Goal: Task Accomplishment & Management: Use online tool/utility

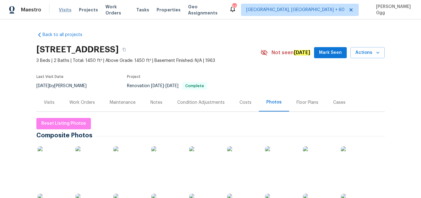
click at [65, 10] on span "Visits" at bounding box center [65, 10] width 13 height 6
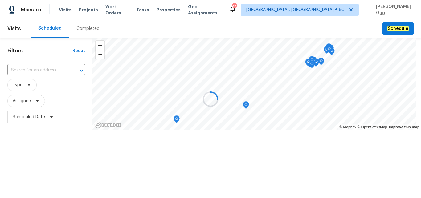
click at [82, 27] on div at bounding box center [210, 99] width 421 height 198
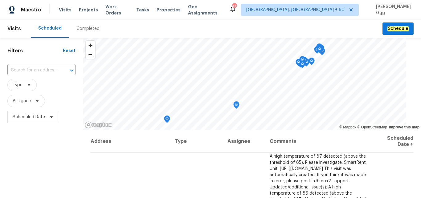
click at [83, 27] on div "Completed" at bounding box center [88, 29] width 23 height 6
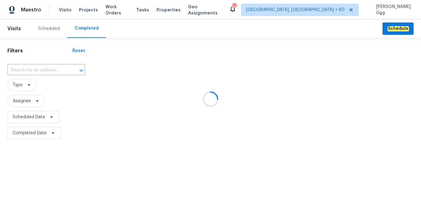
click at [20, 71] on div at bounding box center [210, 99] width 421 height 198
click at [19, 70] on div at bounding box center [210, 99] width 421 height 198
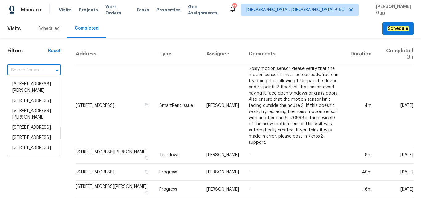
paste input "[STREET_ADDRESS]"
type input "[STREET_ADDRESS]"
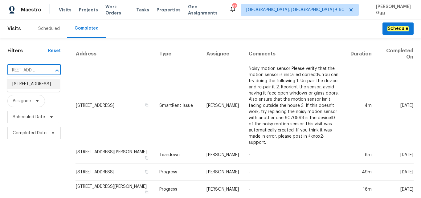
click at [31, 89] on li "[STREET_ADDRESS]" at bounding box center [33, 84] width 52 height 10
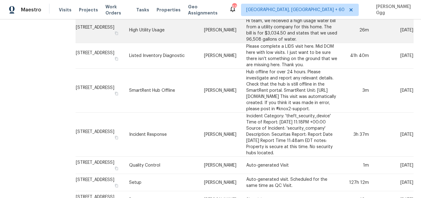
scroll to position [398, 0]
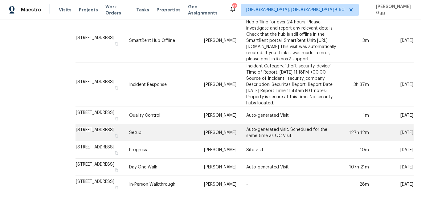
click at [156, 129] on td "Setup" at bounding box center [161, 132] width 75 height 17
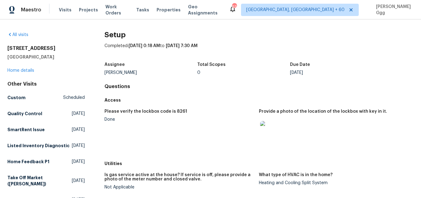
click at [25, 68] on div "[STREET_ADDRESS] Home details" at bounding box center [45, 59] width 77 height 28
click at [26, 71] on link "Home details" at bounding box center [20, 70] width 27 height 4
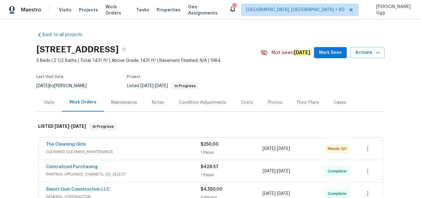
click at [268, 101] on div "Photos" at bounding box center [275, 103] width 14 height 6
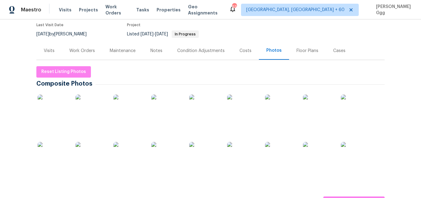
scroll to position [155, 0]
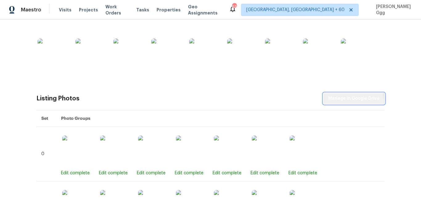
click at [352, 103] on button "Manage in Google Drive" at bounding box center [354, 98] width 61 height 11
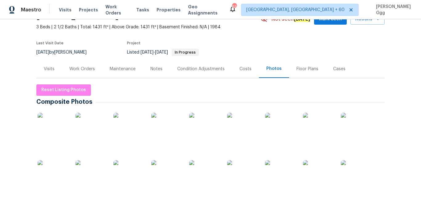
scroll to position [26, 0]
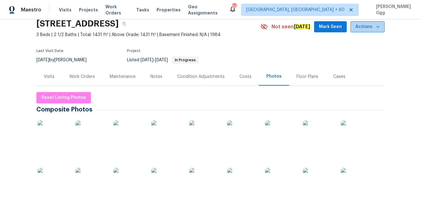
click at [375, 25] on icon "button" at bounding box center [378, 27] width 6 height 6
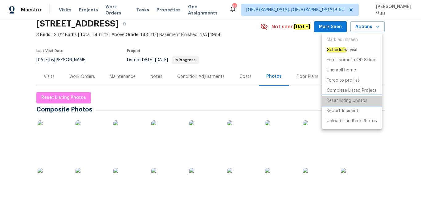
click at [329, 101] on p "Reset listing photos" at bounding box center [347, 101] width 41 height 6
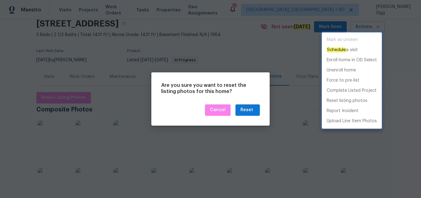
click at [244, 110] on div at bounding box center [210, 99] width 421 height 198
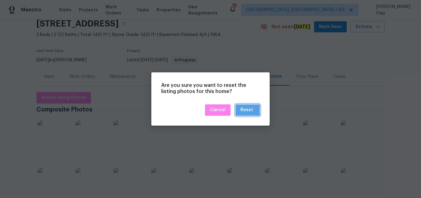
click at [245, 110] on div "Reset" at bounding box center [247, 110] width 13 height 8
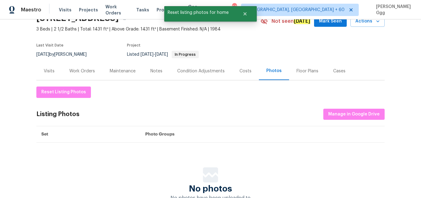
scroll to position [52, 0]
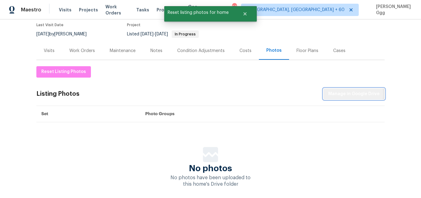
click at [348, 94] on span "Manage in Google Drive" at bounding box center [355, 94] width 52 height 8
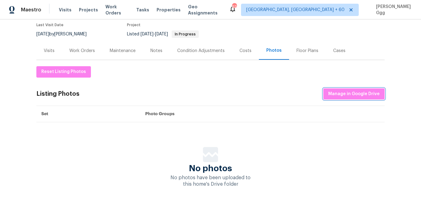
scroll to position [0, 0]
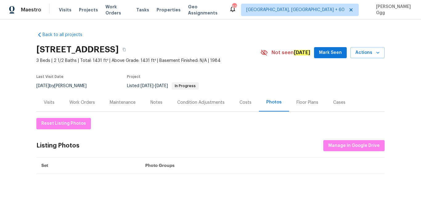
click at [61, 6] on div "Visits Projects Work Orders Tasks Properties Geo Assignments" at bounding box center [144, 10] width 170 height 12
click at [63, 9] on span "Visits" at bounding box center [65, 10] width 13 height 6
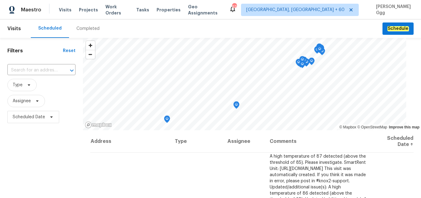
click at [85, 30] on div "Completed" at bounding box center [88, 29] width 23 height 6
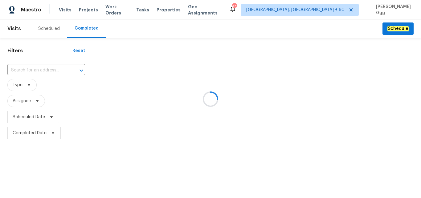
click at [36, 68] on div at bounding box center [210, 99] width 421 height 198
click at [27, 67] on div at bounding box center [210, 99] width 421 height 198
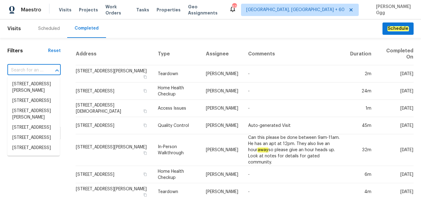
click at [20, 68] on input "text" at bounding box center [25, 71] width 36 height 10
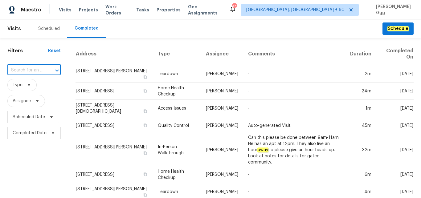
paste input "[STREET_ADDRESS]"
type input "[STREET_ADDRESS]"
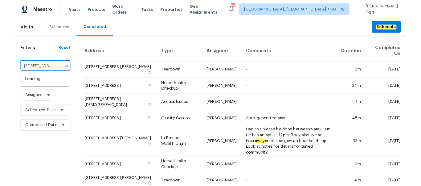
scroll to position [0, 68]
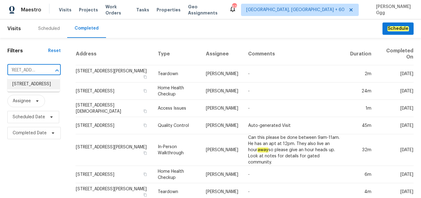
click at [29, 88] on li "[STREET_ADDRESS]" at bounding box center [33, 84] width 52 height 10
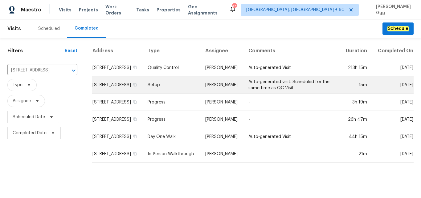
click at [165, 89] on td "Setup" at bounding box center [172, 85] width 58 height 17
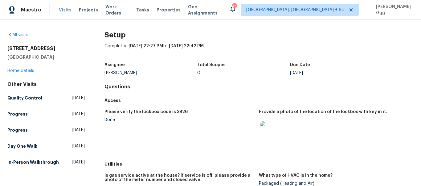
click at [60, 11] on span "Visits" at bounding box center [65, 10] width 13 height 6
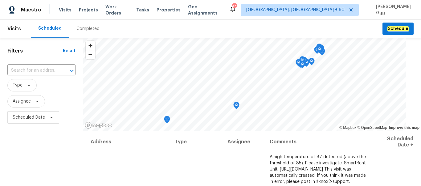
click at [79, 30] on div "Completed" at bounding box center [88, 29] width 23 height 6
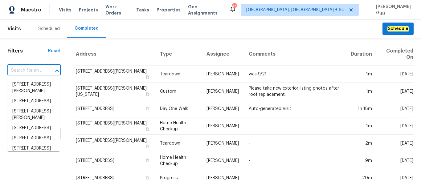
paste input "[STREET_ADDRESS]"
type input "[STREET_ADDRESS]"
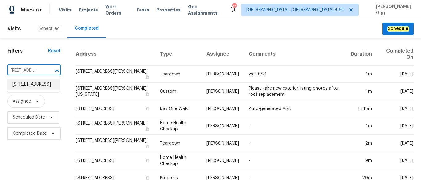
click at [31, 89] on li "[STREET_ADDRESS]" at bounding box center [33, 84] width 52 height 10
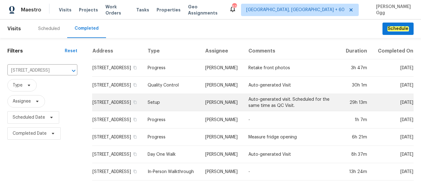
click at [174, 107] on td "Setup" at bounding box center [172, 102] width 58 height 17
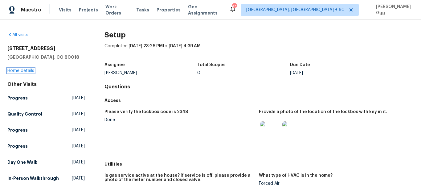
click at [10, 69] on link "Home details" at bounding box center [20, 70] width 27 height 4
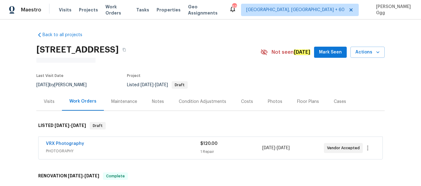
click at [268, 100] on div "Photos" at bounding box center [275, 101] width 14 height 6
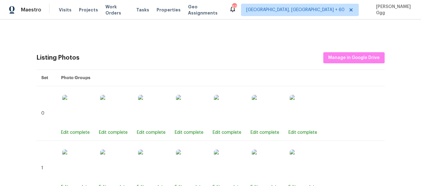
scroll to position [240, 0]
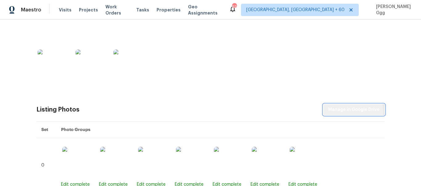
click at [343, 111] on span "Manage in Google Drive" at bounding box center [355, 110] width 52 height 8
